Goal: Task Accomplishment & Management: Complete application form

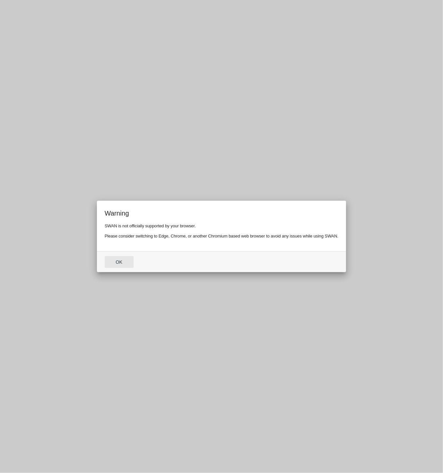
click at [124, 264] on button "Ok" at bounding box center [119, 262] width 29 height 12
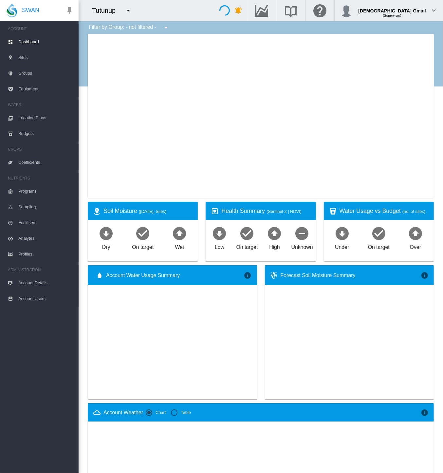
type input "**********"
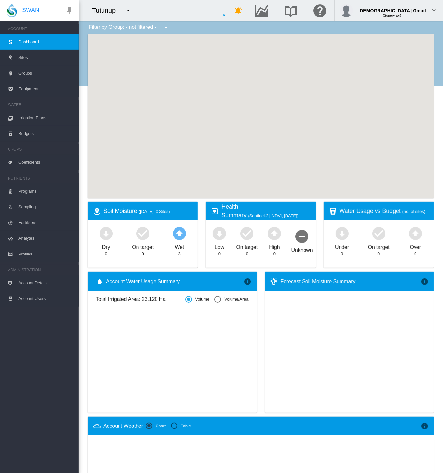
drag, startPoint x: 129, startPoint y: 17, endPoint x: 129, endPoint y: 14, distance: 3.6
click at [129, 14] on md-icon "icon-menu-down" at bounding box center [128, 11] width 8 height 8
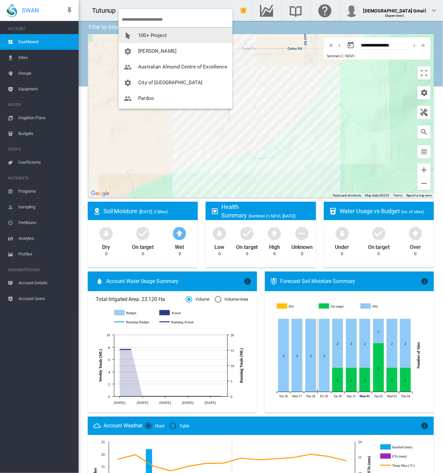
drag, startPoint x: 132, startPoint y: 38, endPoint x: 137, endPoint y: 39, distance: 4.8
click at [137, 39] on button "100+ Project" at bounding box center [176, 36] width 114 height 16
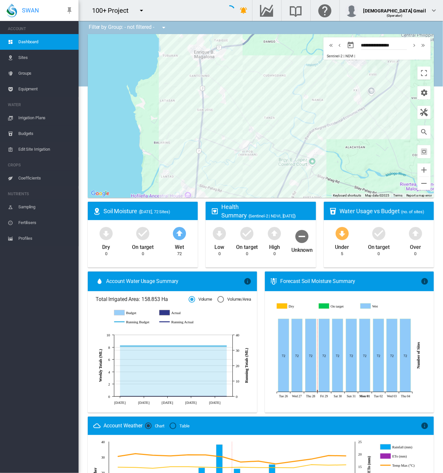
click at [186, 9] on div "100+ Project" at bounding box center [152, 10] width 146 height 21
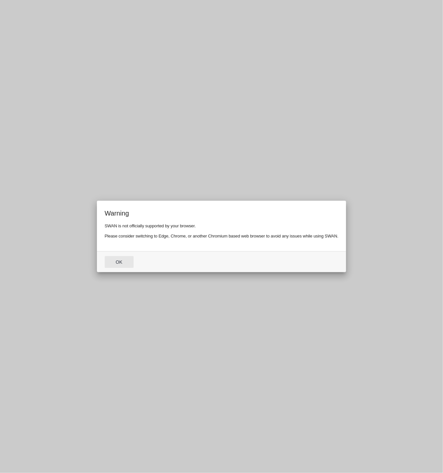
click at [105, 256] on button "Ok" at bounding box center [119, 262] width 29 height 12
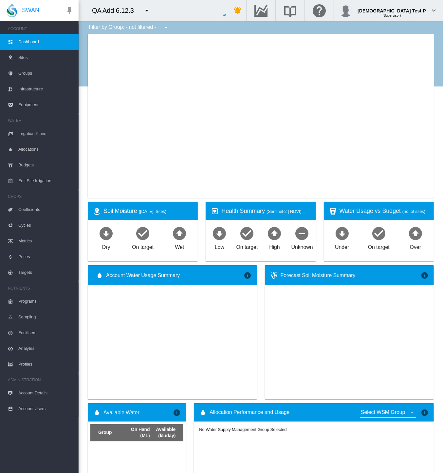
click at [145, 10] on md-icon "icon-menu-down" at bounding box center [147, 11] width 8 height 8
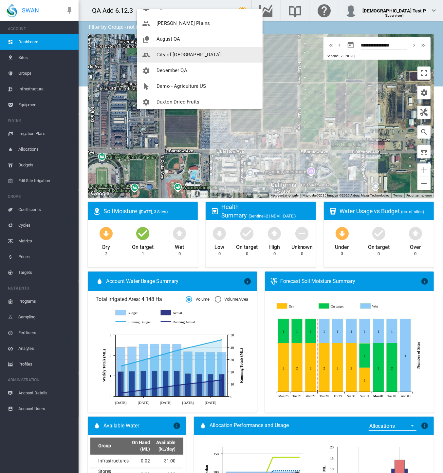
scroll to position [73, 0]
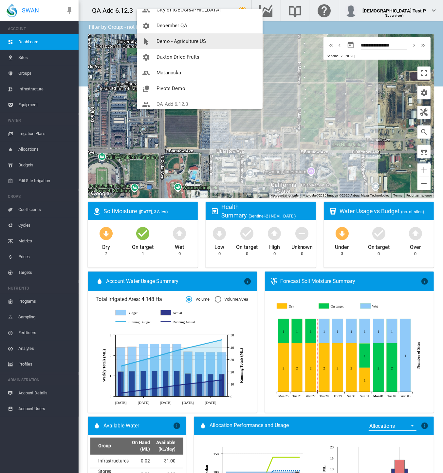
click at [179, 34] on button "Demo - Agriculture US" at bounding box center [200, 41] width 126 height 16
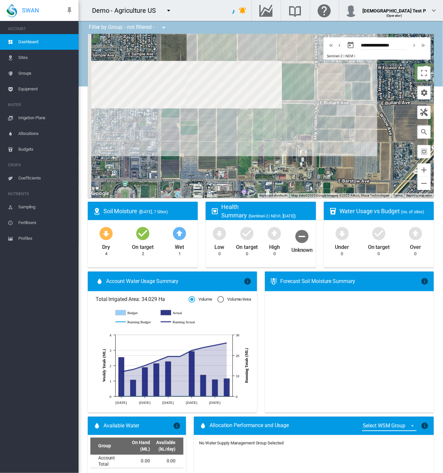
click at [33, 116] on span "Irrigation Plans" at bounding box center [45, 118] width 55 height 16
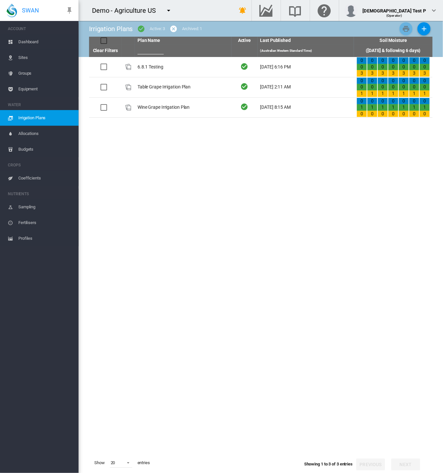
click at [320, 167] on tbody "6.8.1 Testing [DATE] 6:16 PM 0 0 3 0 0 3 0 3 0 3" at bounding box center [261, 255] width 344 height 396
click at [426, 30] on md-icon "icon-plus" at bounding box center [424, 29] width 8 height 8
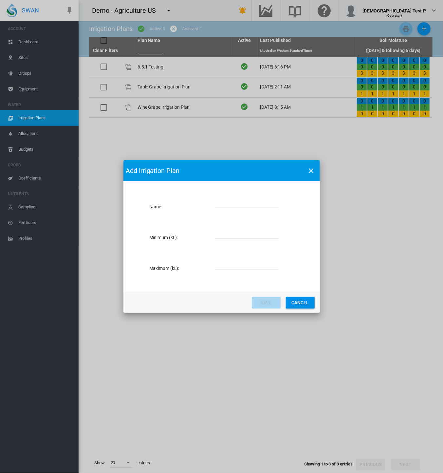
click at [295, 303] on button "Cancel" at bounding box center [300, 303] width 29 height 12
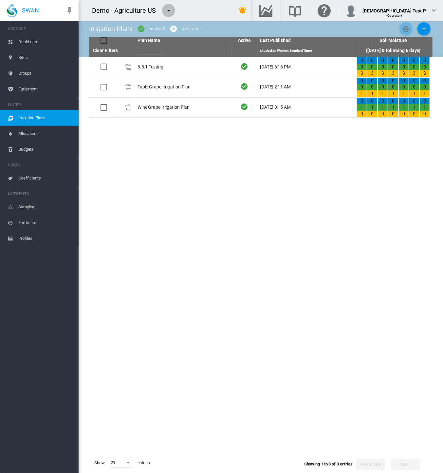
click at [165, 8] on md-icon "icon-menu-down" at bounding box center [169, 11] width 8 height 8
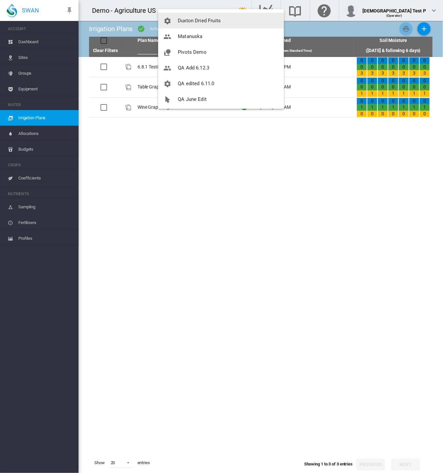
scroll to position [145, 0]
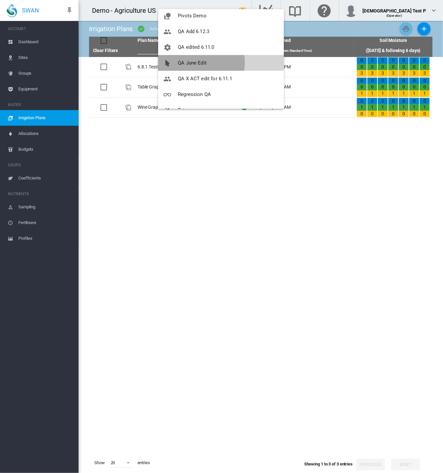
click at [197, 62] on span "QA June Edit" at bounding box center [192, 63] width 29 height 6
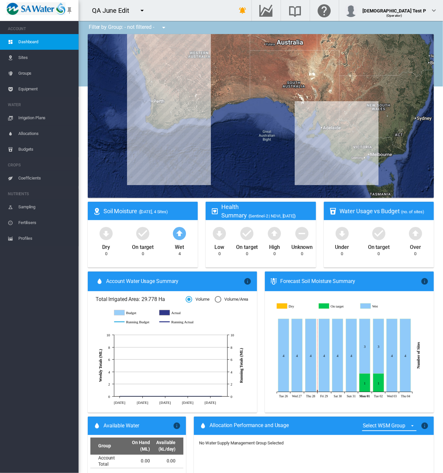
click at [42, 118] on span "Irrigation Plans" at bounding box center [45, 118] width 55 height 16
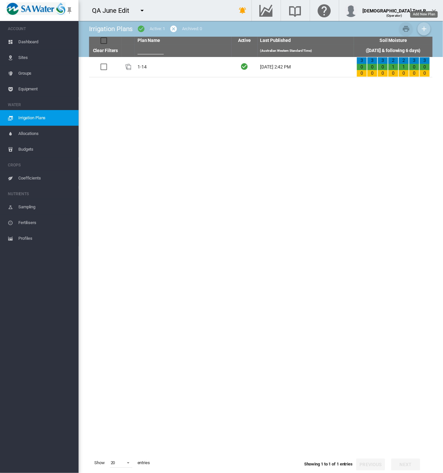
click at [424, 31] on md-icon "icon-plus" at bounding box center [424, 29] width 8 height 8
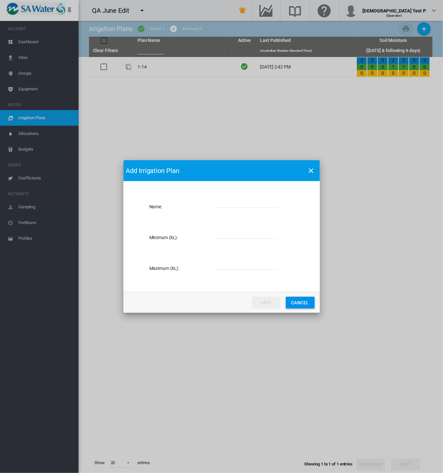
click at [225, 204] on input "Name: Name ..." at bounding box center [247, 203] width 64 height 10
type input "**********"
click at [222, 228] on div "Minimum (kL): Value is required" at bounding box center [230, 237] width 163 height 31
click at [224, 233] on input "Name: Name ..." at bounding box center [247, 234] width 64 height 10
drag, startPoint x: 216, startPoint y: 228, endPoint x: 220, endPoint y: 230, distance: 4.8
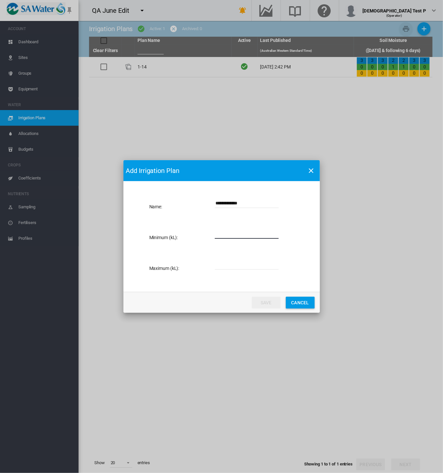
click at [216, 229] on div "Minimum (kL): *" at bounding box center [230, 237] width 163 height 31
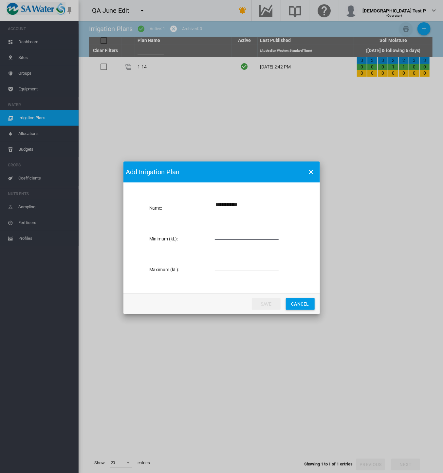
drag, startPoint x: 220, startPoint y: 235, endPoint x: 206, endPoint y: 239, distance: 14.3
click at [206, 239] on div "Minimum (kL): *" at bounding box center [230, 239] width 163 height 31
type input "*"
click at [224, 266] on input "Name: Name ..." at bounding box center [247, 266] width 64 height 10
type input "****"
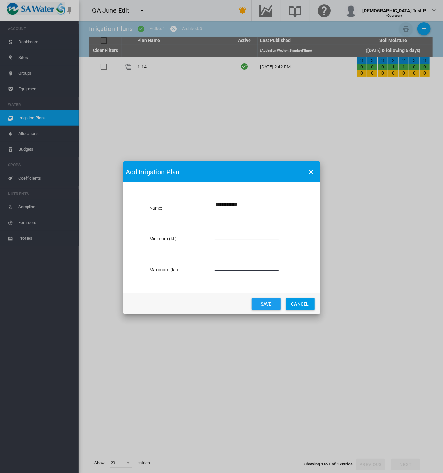
click at [264, 300] on button "Save" at bounding box center [266, 304] width 29 height 12
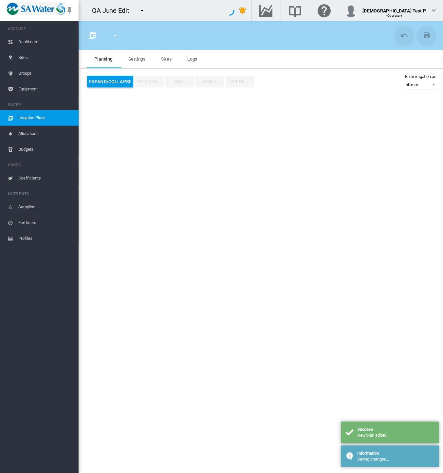
type input "**********"
type input "*"
type input "****"
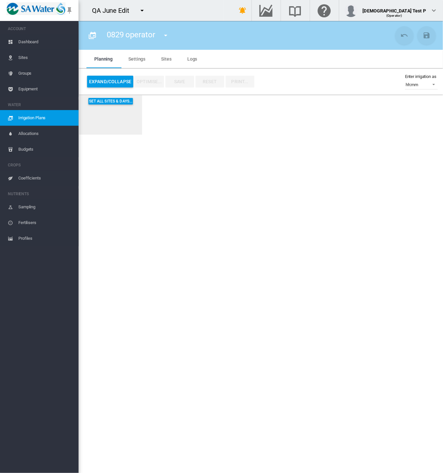
click at [164, 60] on md-tab-item "Sites" at bounding box center [166, 59] width 26 height 18
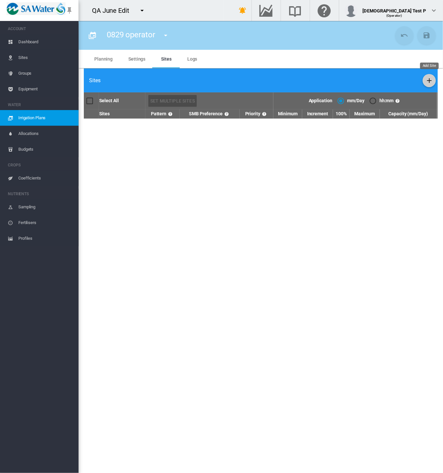
click at [430, 85] on button "Add Site" at bounding box center [429, 80] width 13 height 13
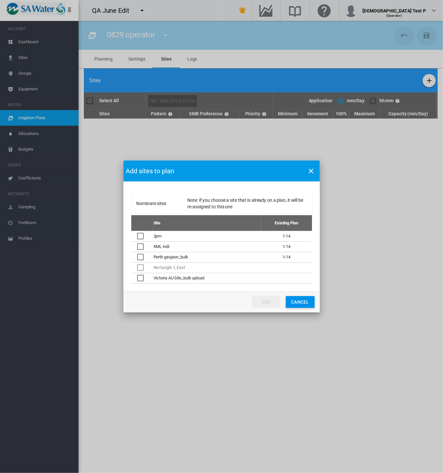
click at [139, 277] on div "Nominate sites ..." at bounding box center [140, 278] width 7 height 7
click at [261, 299] on button "Add" at bounding box center [266, 302] width 29 height 12
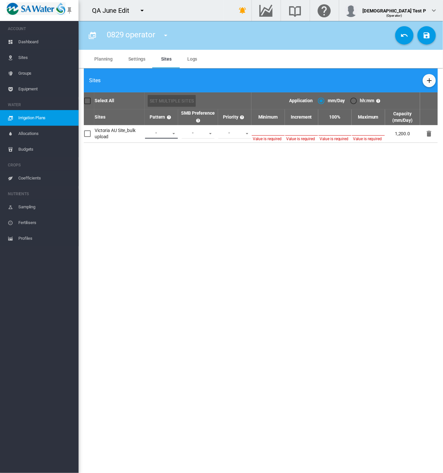
click at [171, 131] on md-select "Lower Middle Upper ZigZag" at bounding box center [161, 134] width 33 height 10
click at [171, 151] on md-option "Middle" at bounding box center [163, 150] width 45 height 16
click at [203, 132] on md-select "Wet Dry" at bounding box center [198, 134] width 33 height 10
click at [201, 138] on md-option "Wet" at bounding box center [199, 134] width 45 height 16
click at [224, 134] on md-select "1 2 3 4 5" at bounding box center [234, 134] width 33 height 10
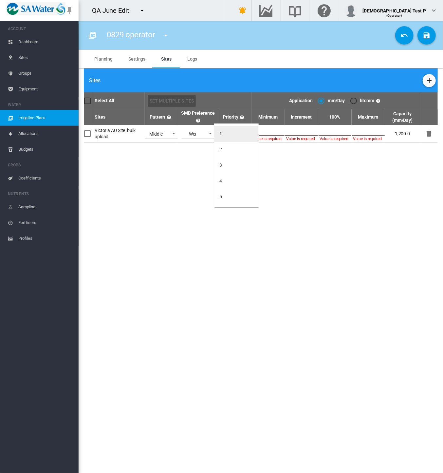
click at [224, 134] on md-option "1" at bounding box center [236, 134] width 45 height 16
click at [263, 131] on input "number" at bounding box center [268, 131] width 33 height 10
click at [354, 100] on div "hh:mm" at bounding box center [353, 101] width 7 height 7
click at [263, 133] on input at bounding box center [268, 131] width 33 height 10
type input "*****"
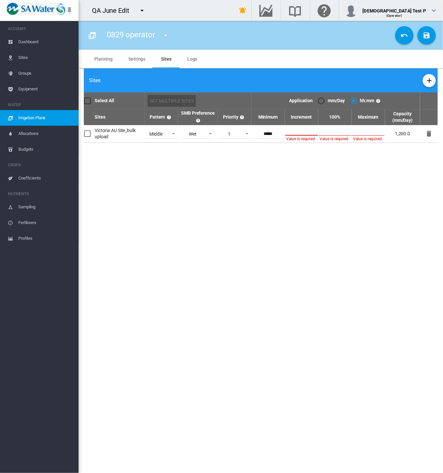
click at [302, 130] on input at bounding box center [301, 131] width 33 height 10
type input "*****"
click at [338, 132] on input at bounding box center [335, 131] width 33 height 10
click at [332, 132] on input "*****" at bounding box center [335, 134] width 33 height 10
type input "*****"
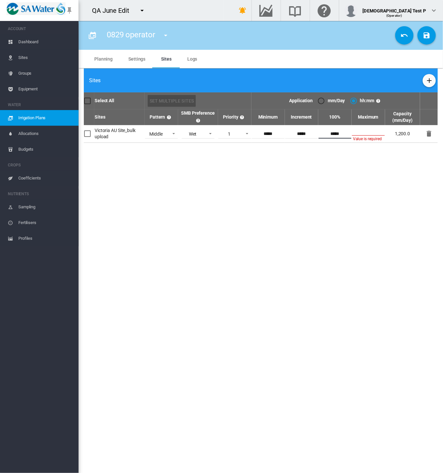
click at [365, 132] on input at bounding box center [368, 131] width 33 height 10
type input "*****"
click at [426, 33] on md-icon "icon-content-save" at bounding box center [427, 35] width 8 height 8
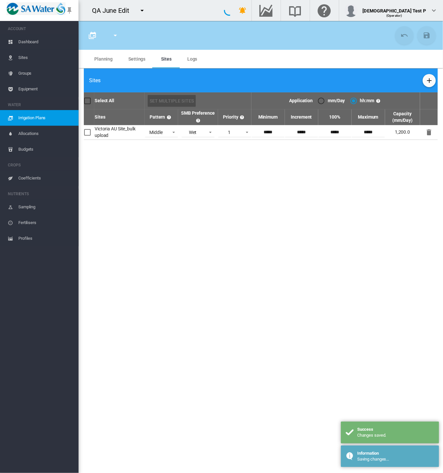
type input "**********"
click at [113, 58] on md-tab-item "Planning" at bounding box center [103, 59] width 34 height 18
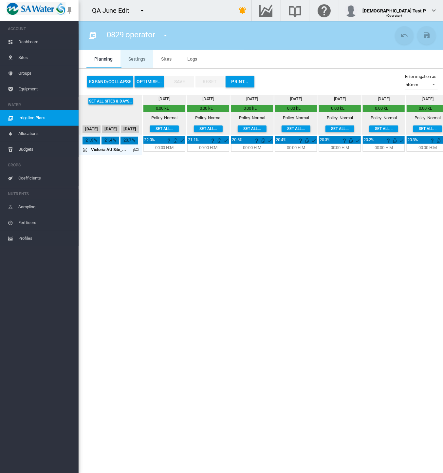
click at [131, 60] on md-tab-item "Settings" at bounding box center [137, 59] width 33 height 18
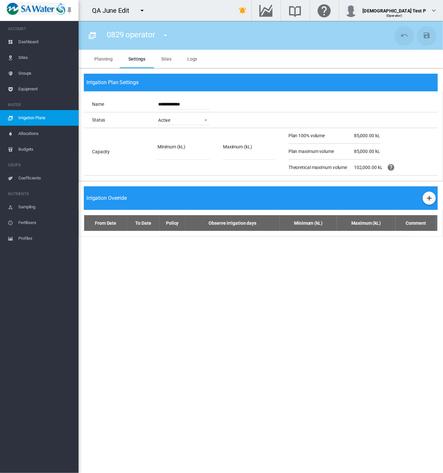
click at [235, 316] on section "0829 operator 0829 operator 1-14" at bounding box center [261, 247] width 365 height 452
